Goal: Task Accomplishment & Management: Manage account settings

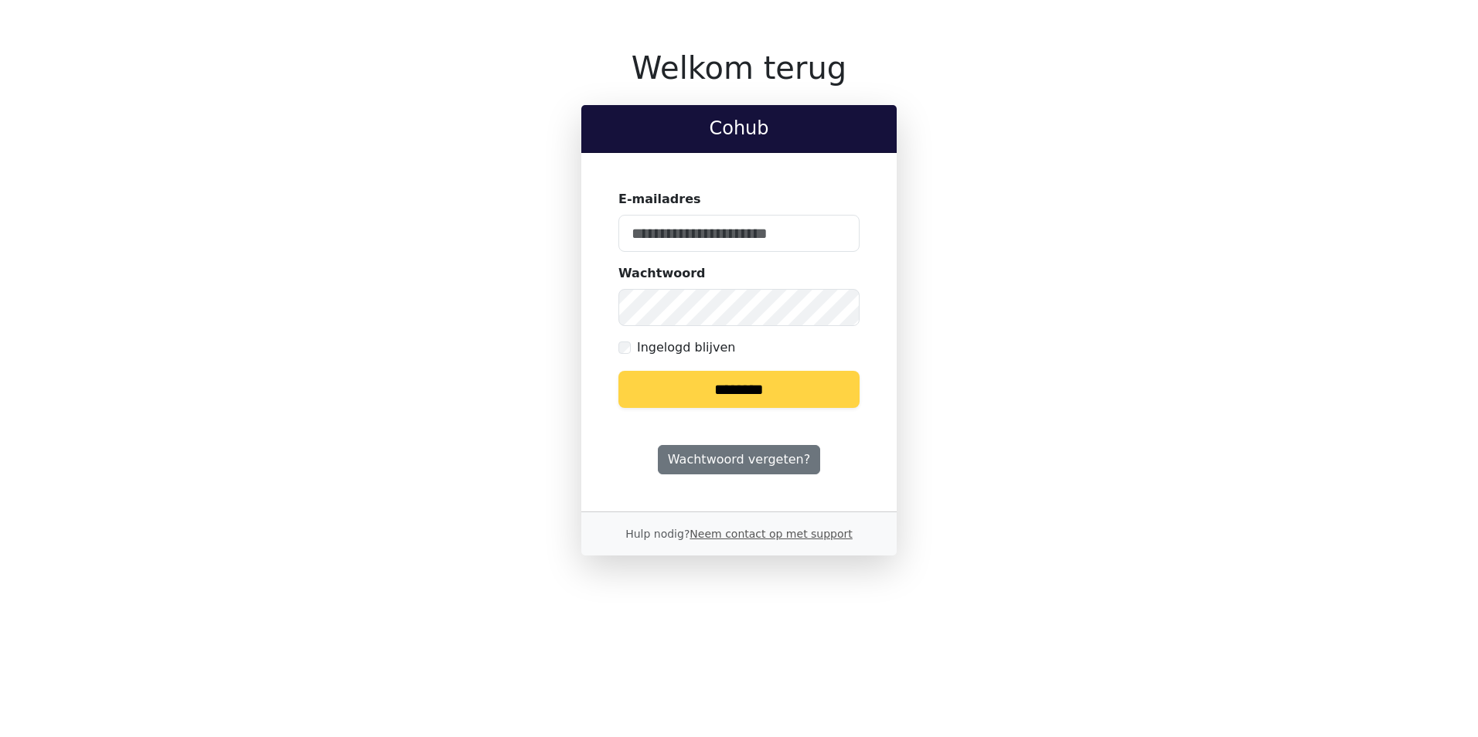
type input "**********"
click at [733, 381] on input "********" at bounding box center [738, 389] width 241 height 37
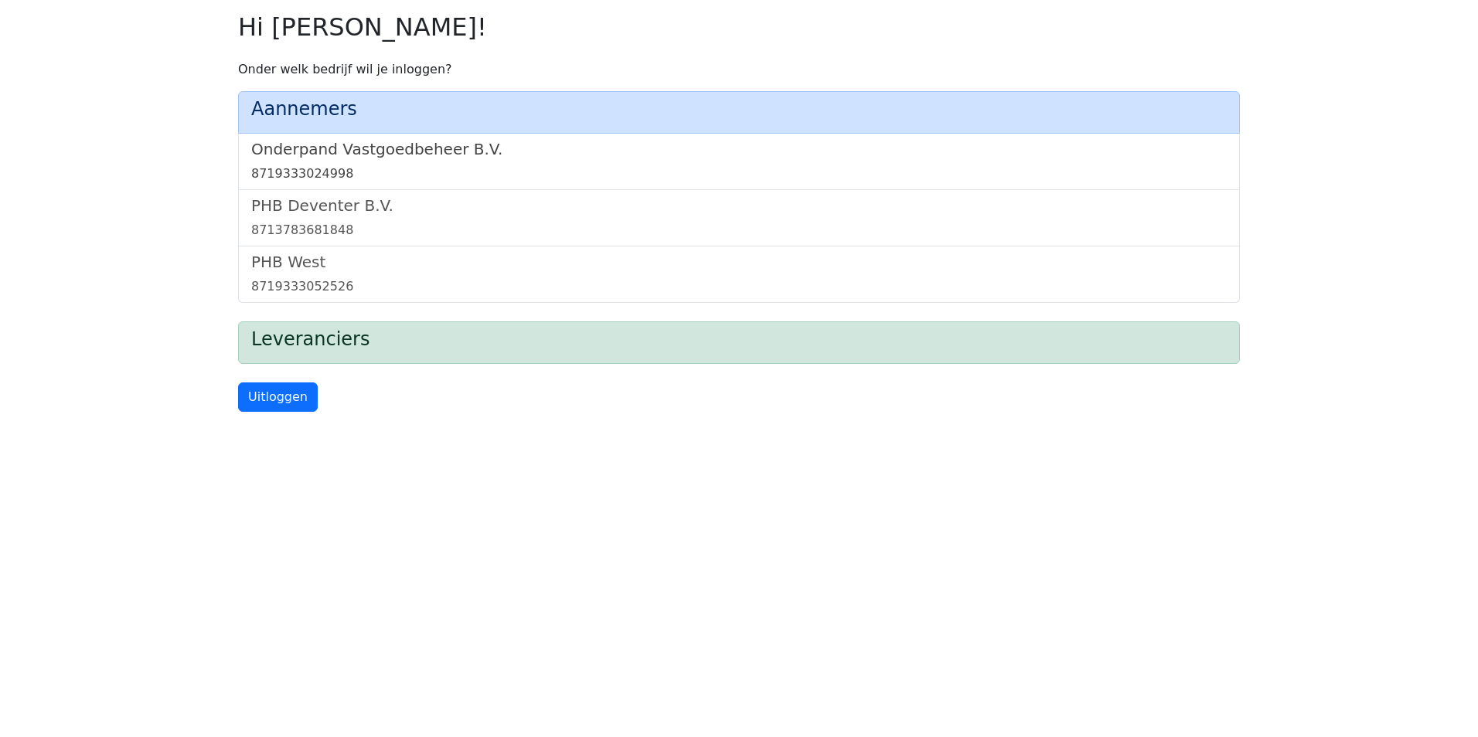
click at [383, 157] on h5 "Onderpand Vastgoedbeheer B.V." at bounding box center [738, 149] width 975 height 19
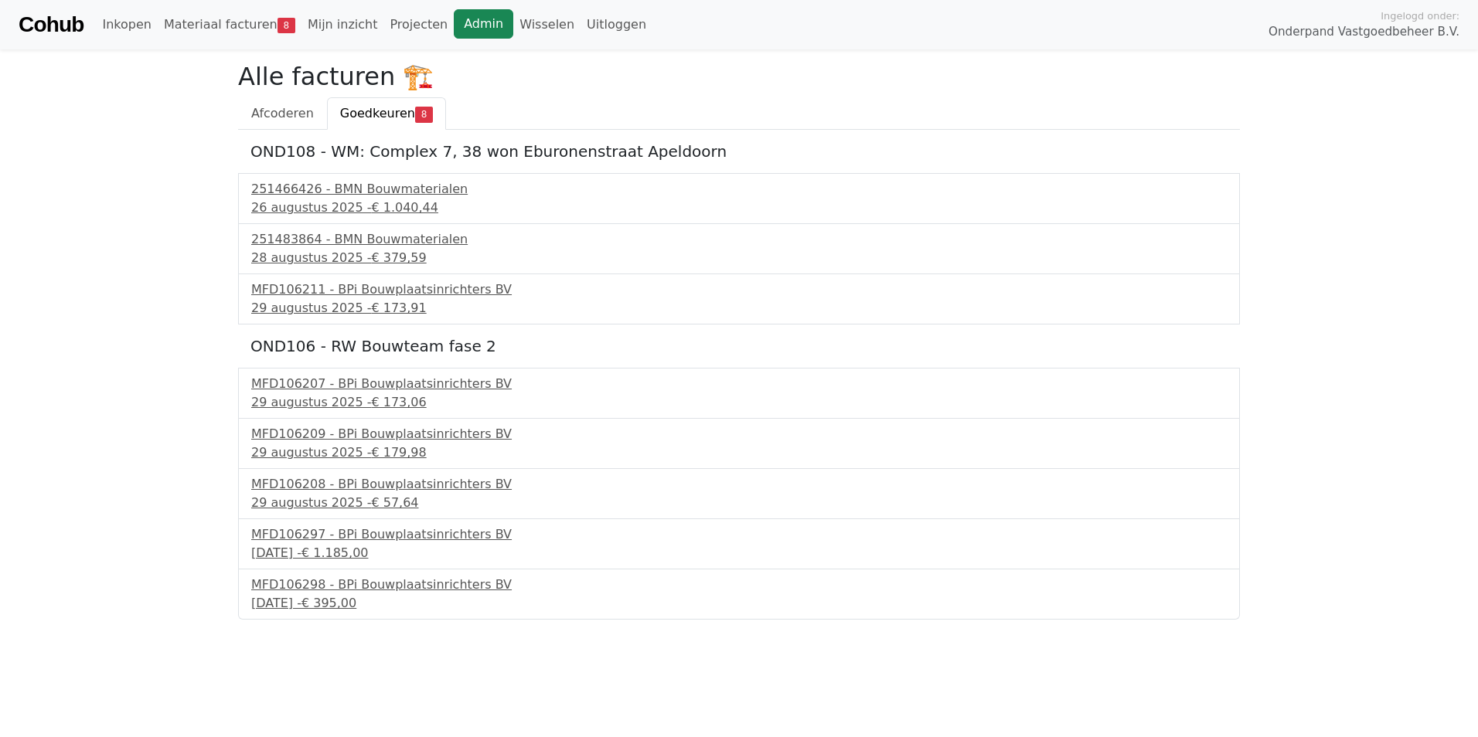
click at [461, 22] on link "Admin" at bounding box center [484, 23] width 60 height 29
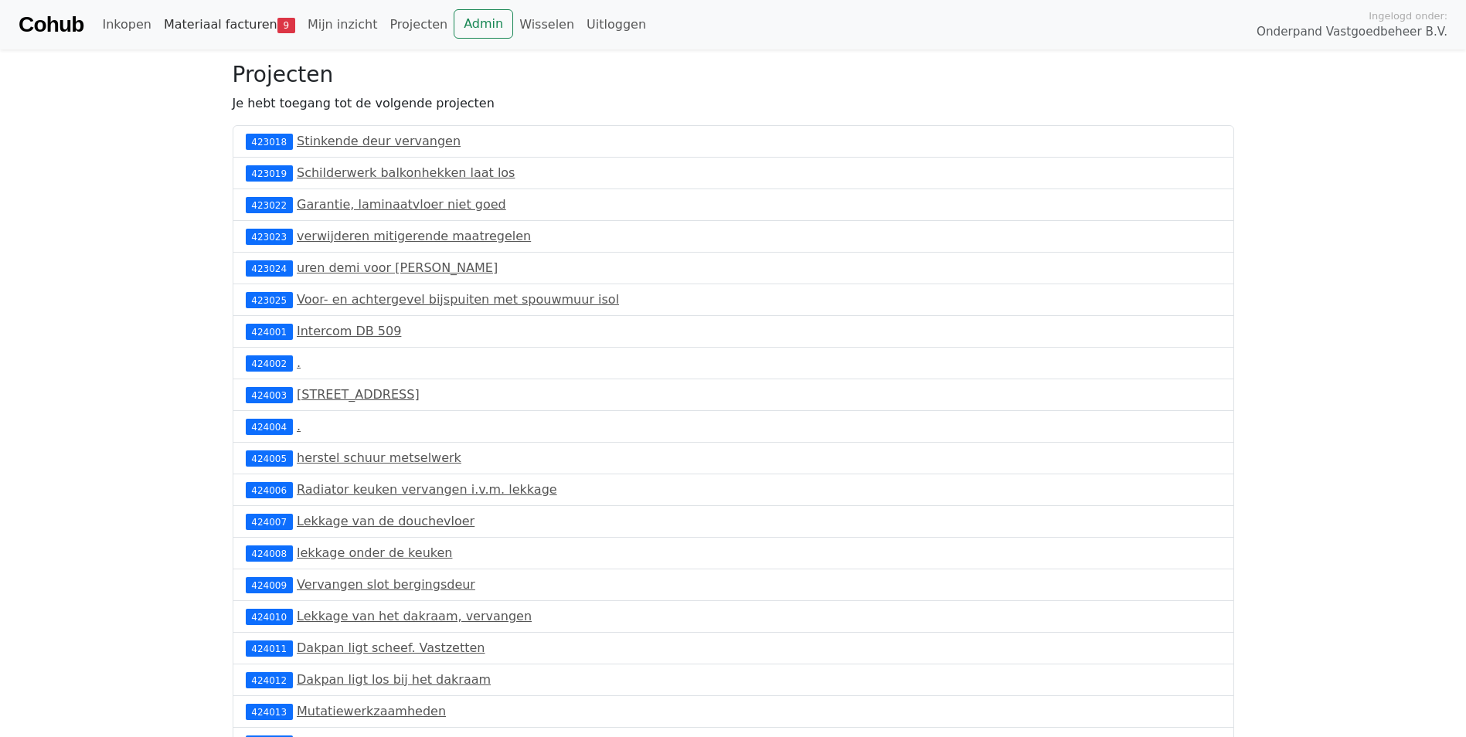
click at [240, 26] on link "Materiaal facturen 9" at bounding box center [230, 24] width 144 height 31
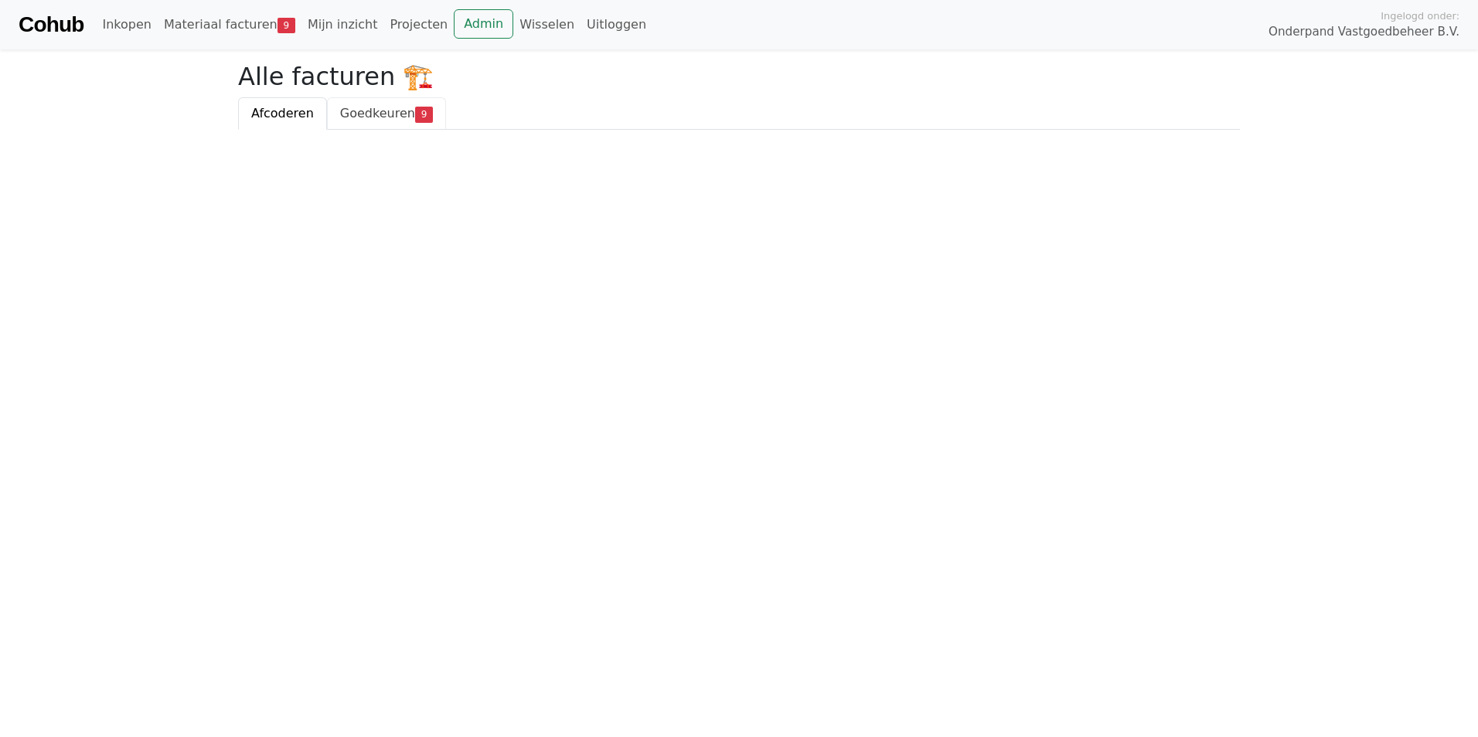
click at [369, 116] on span "Goedkeuren" at bounding box center [377, 113] width 75 height 15
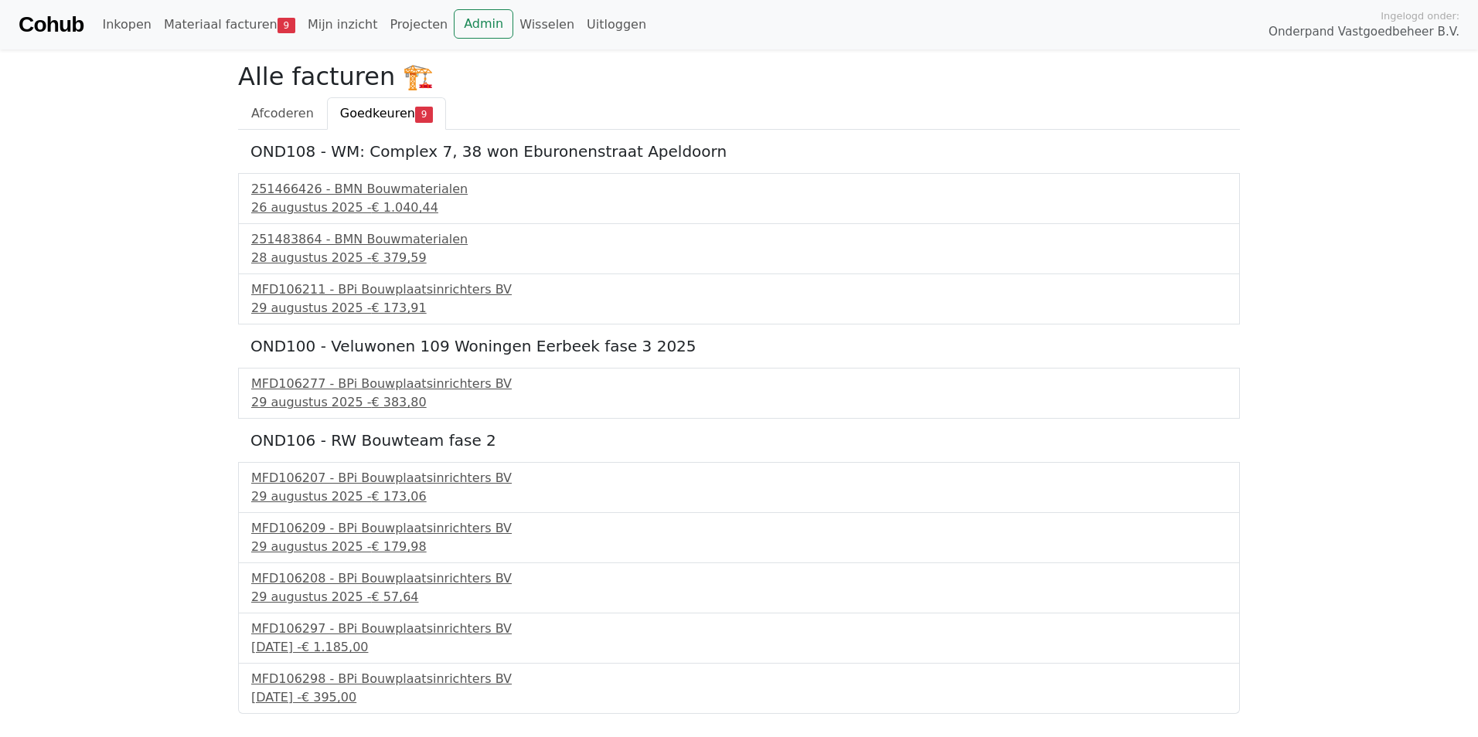
click at [75, 18] on link "Cohub" at bounding box center [51, 24] width 65 height 37
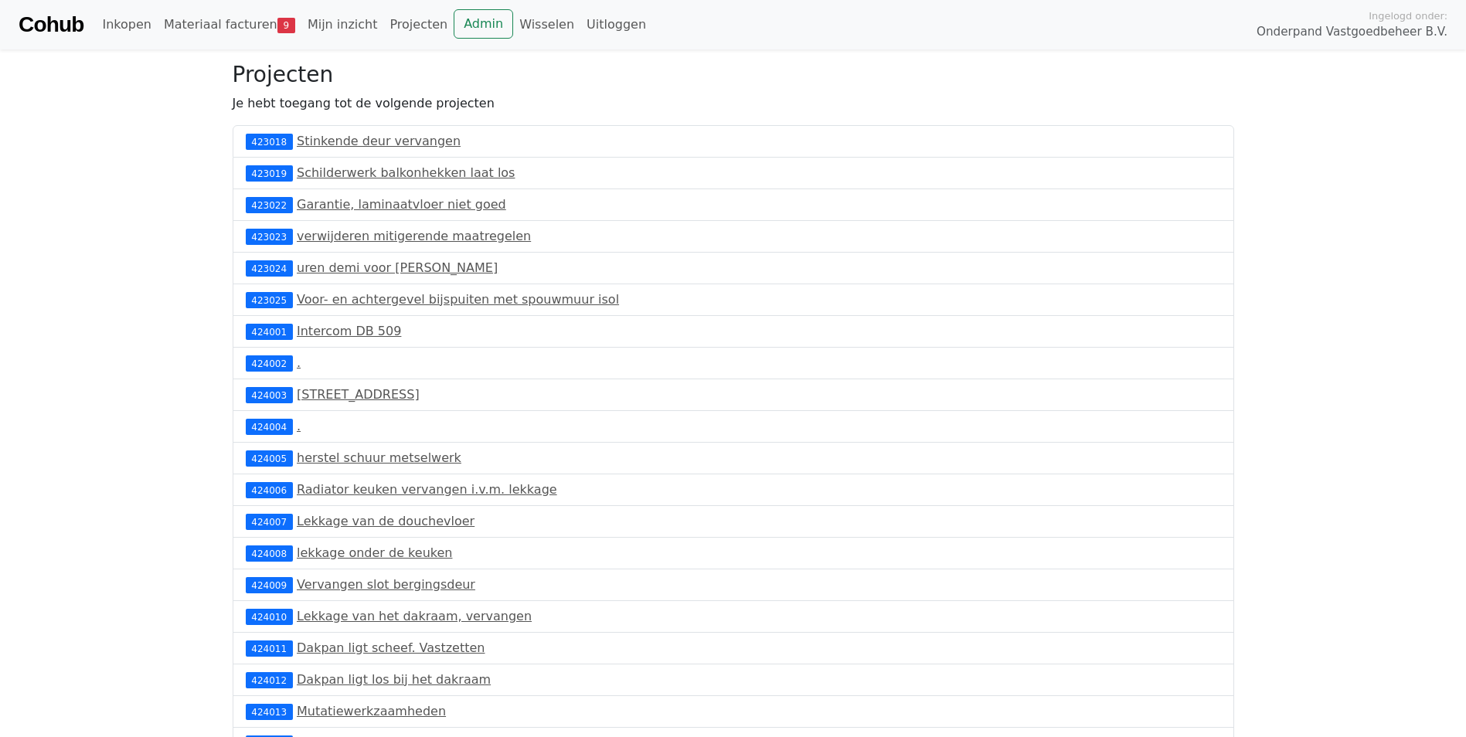
click at [49, 15] on link "Cohub" at bounding box center [51, 24] width 65 height 37
click at [513, 20] on link "Wisselen" at bounding box center [546, 24] width 67 height 31
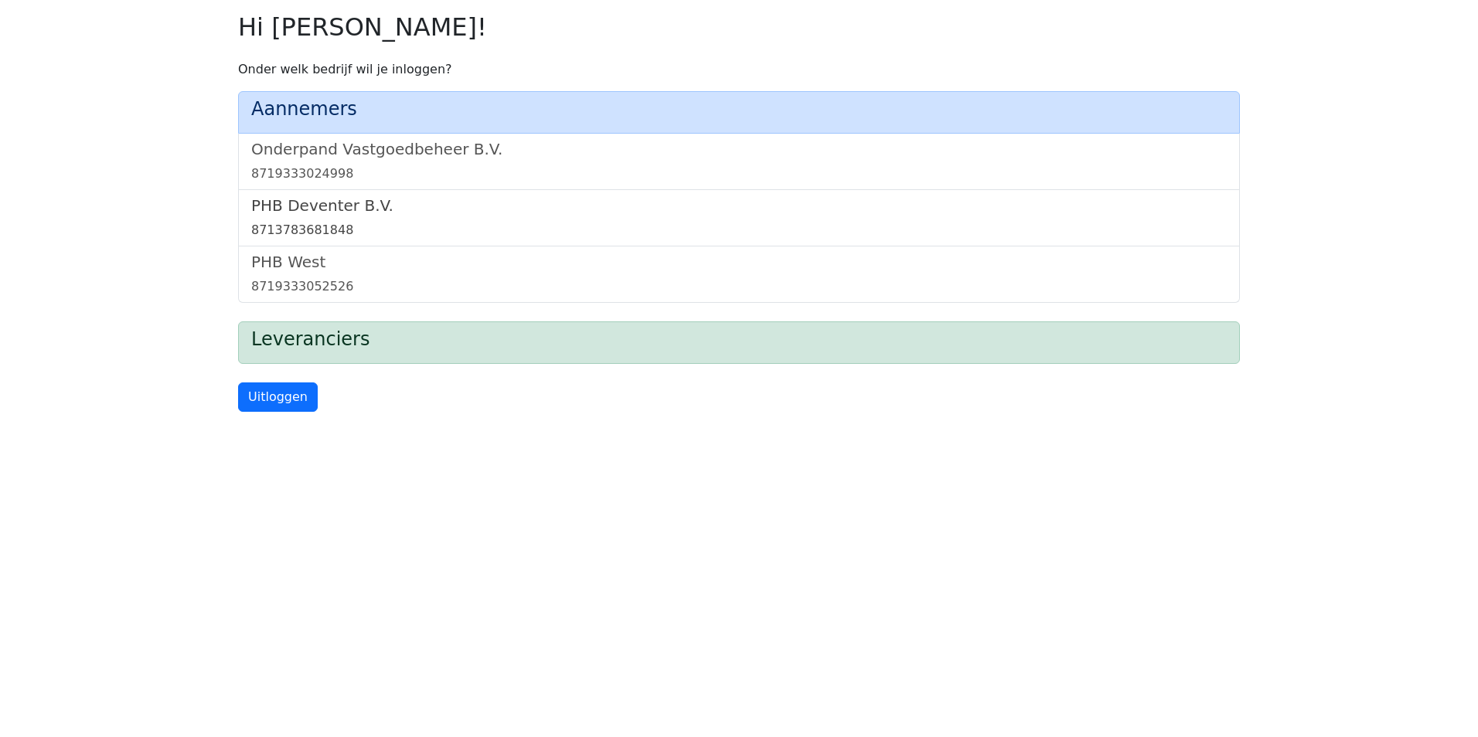
click at [382, 215] on h5 "PHB Deventer B.V." at bounding box center [738, 205] width 975 height 19
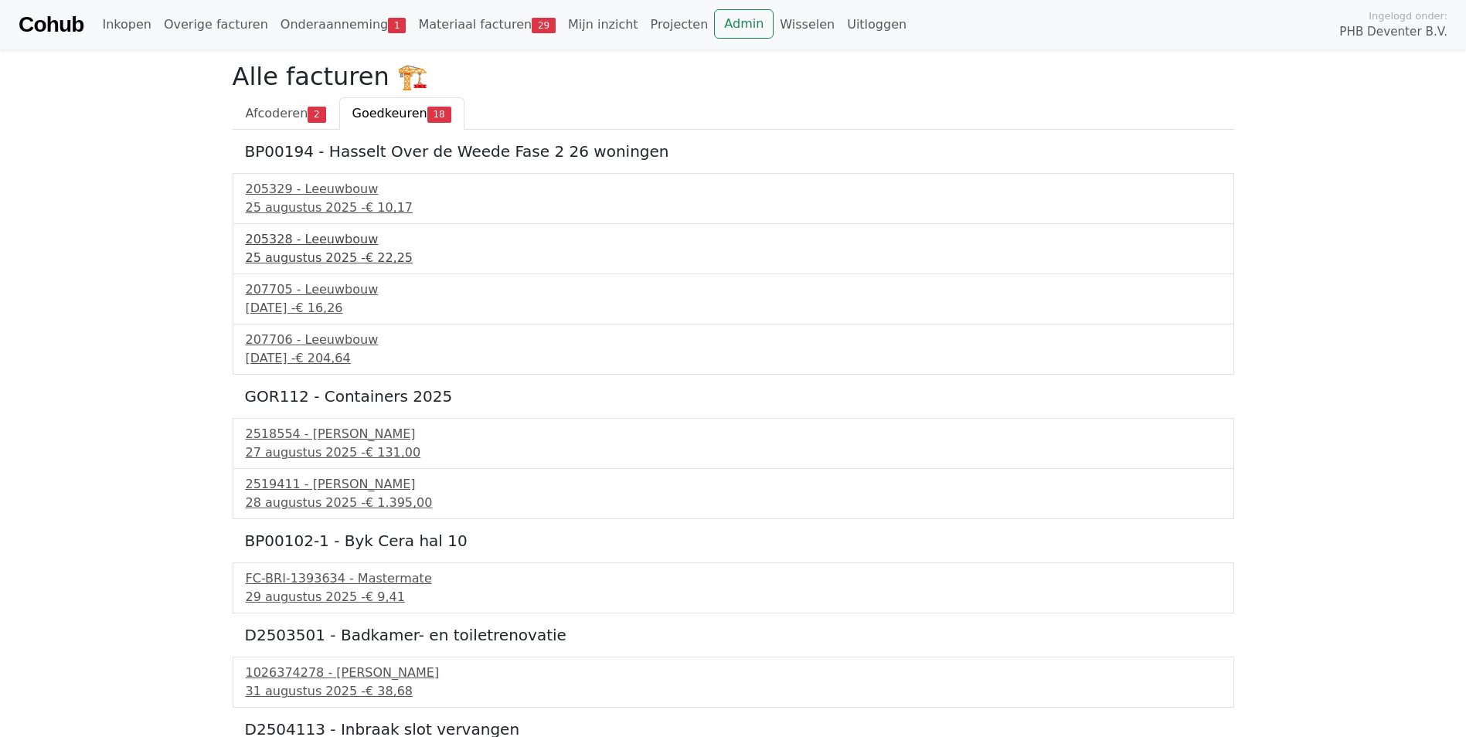
click at [338, 237] on div "205328 - Leeuwbouw" at bounding box center [733, 239] width 975 height 19
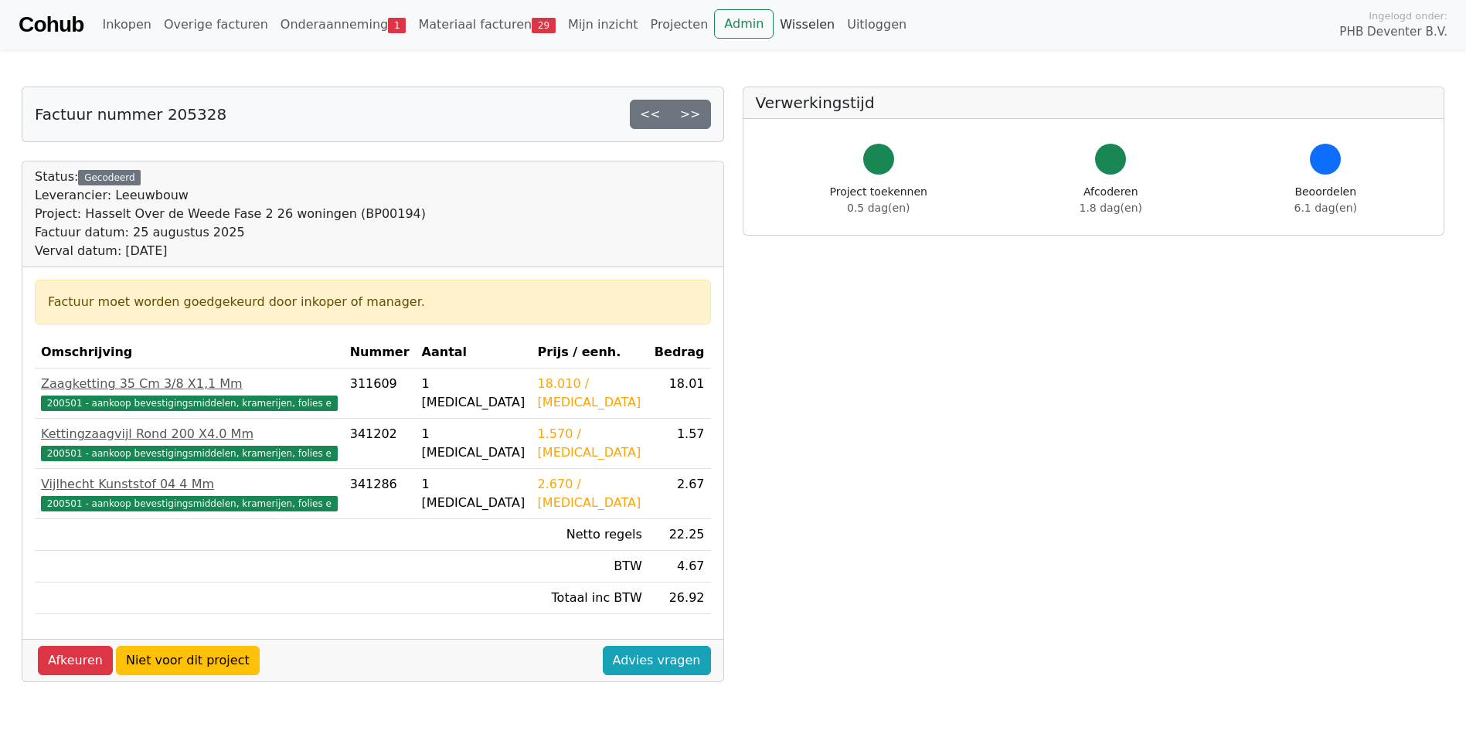
click at [774, 18] on link "Wisselen" at bounding box center [807, 24] width 67 height 31
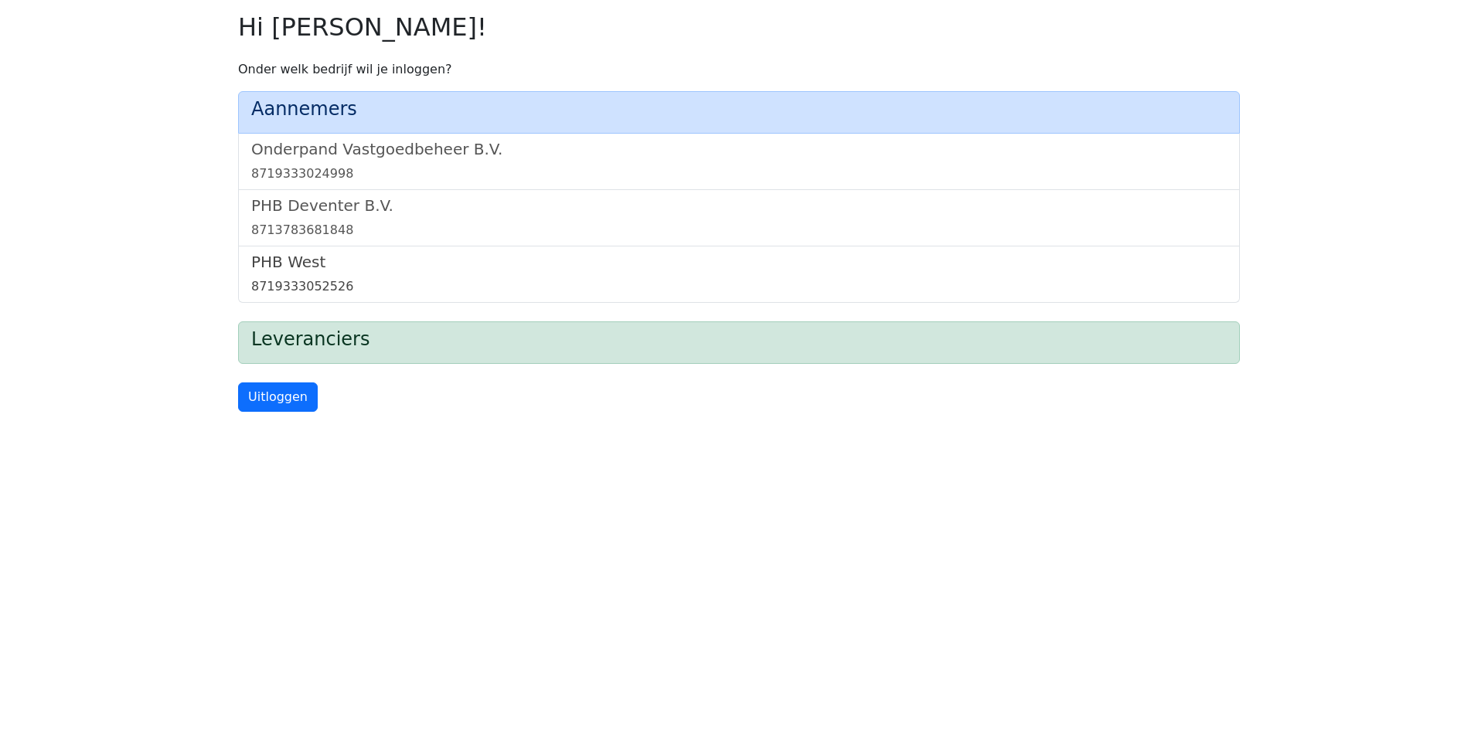
click at [453, 284] on div "8719333052526" at bounding box center [738, 286] width 975 height 19
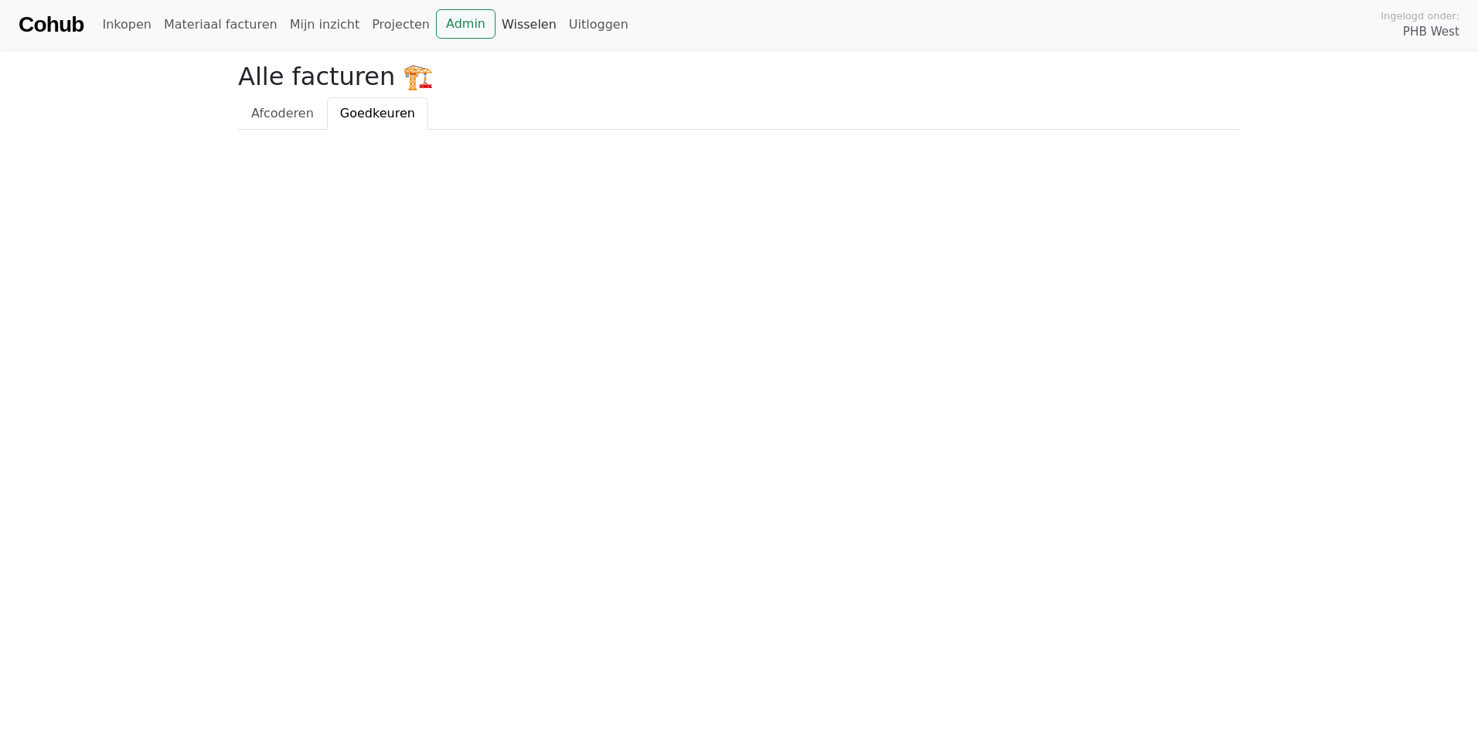
click at [495, 23] on link "Wisselen" at bounding box center [528, 24] width 67 height 31
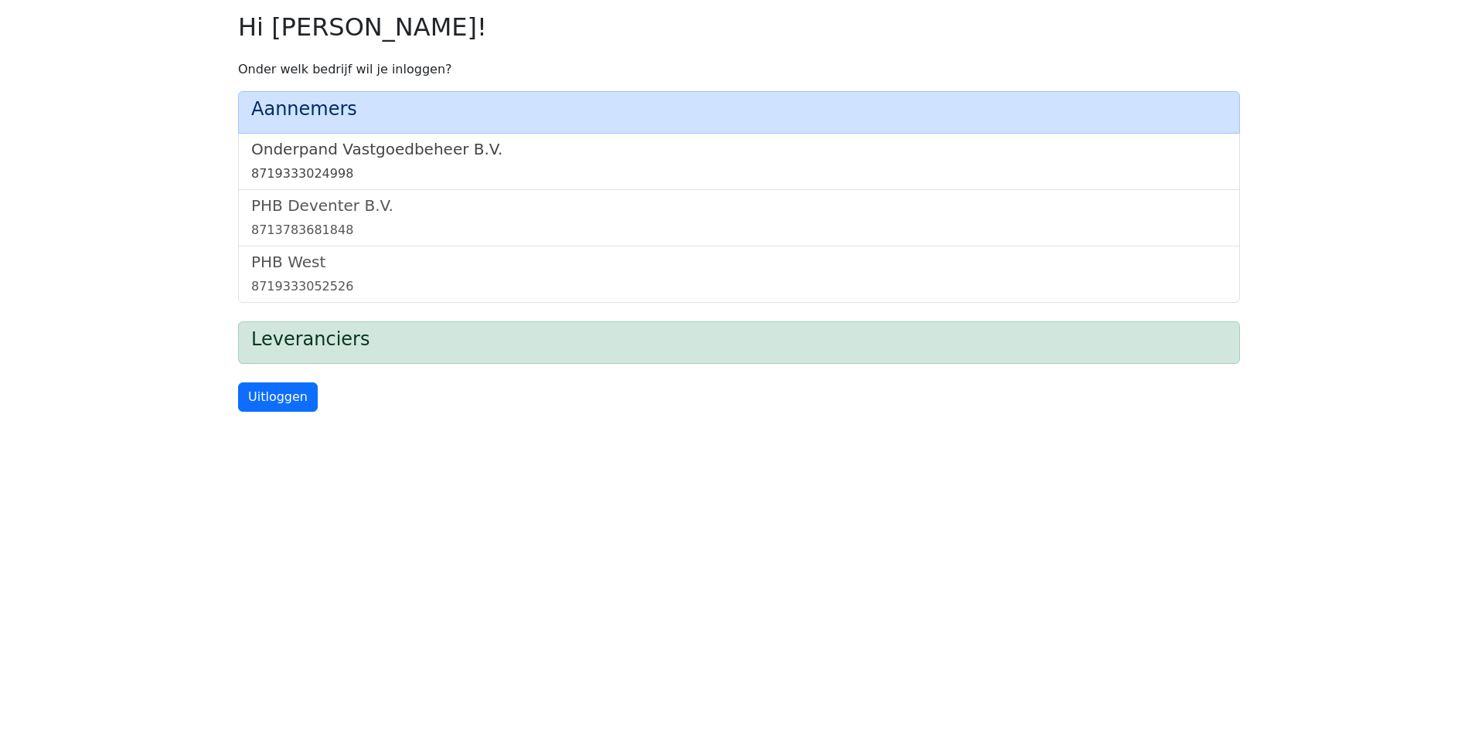
click at [571, 175] on div "8719333024998" at bounding box center [738, 174] width 975 height 19
